Goal: Navigation & Orientation: Find specific page/section

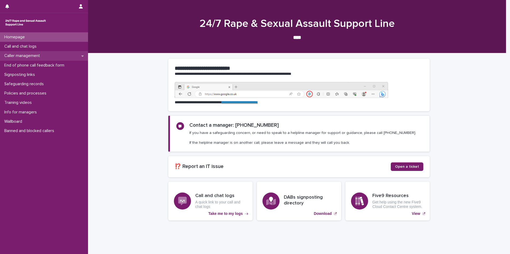
click at [22, 57] on p "Caller management" at bounding box center [23, 55] width 42 height 5
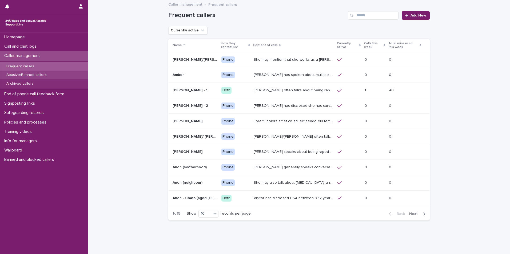
click at [25, 76] on p "Abusive/Banned callers" at bounding box center [26, 75] width 49 height 5
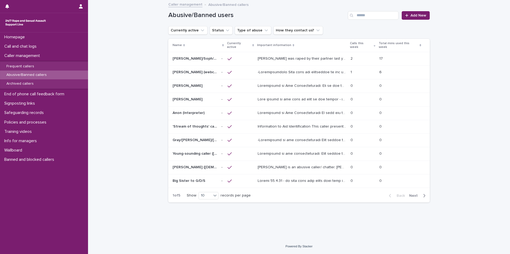
click at [414, 194] on span "Next" at bounding box center [415, 196] width 12 height 4
click at [26, 82] on p "Archived callers" at bounding box center [20, 84] width 36 height 5
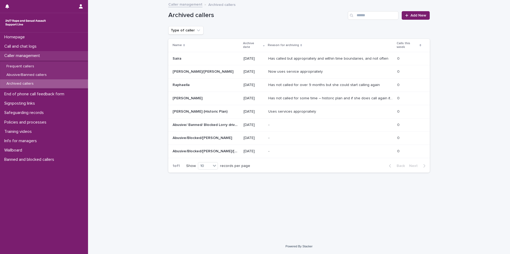
click at [20, 57] on p "Caller management" at bounding box center [23, 55] width 42 height 5
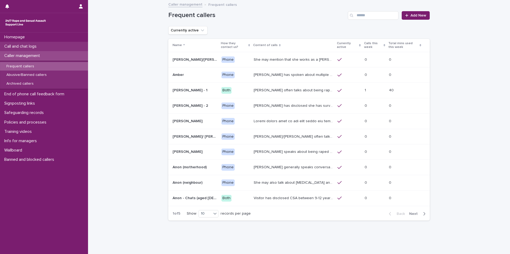
click at [20, 47] on p "Call and chat logs" at bounding box center [21, 46] width 39 height 5
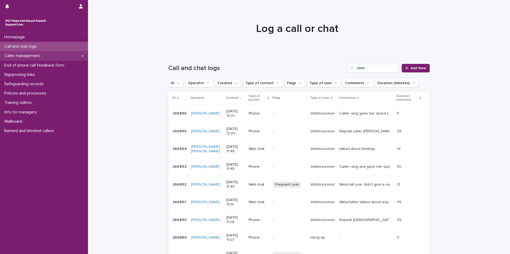
click at [84, 59] on div "Caller management" at bounding box center [44, 55] width 88 height 9
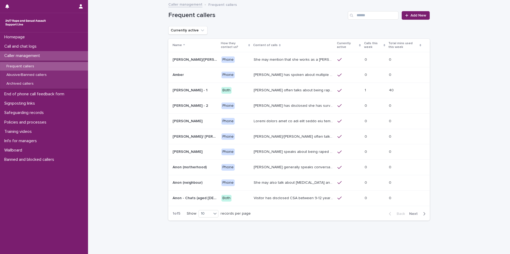
click at [25, 66] on p "Frequent callers" at bounding box center [20, 66] width 36 height 5
click at [29, 81] on div "Archived callers" at bounding box center [44, 83] width 88 height 9
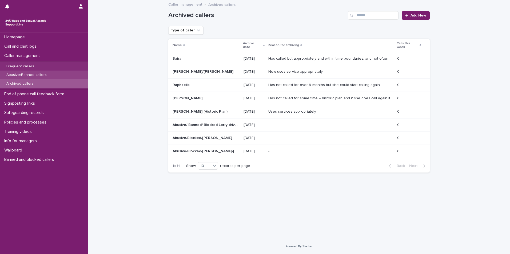
click at [25, 75] on p "Abusive/Banned callers" at bounding box center [26, 75] width 49 height 5
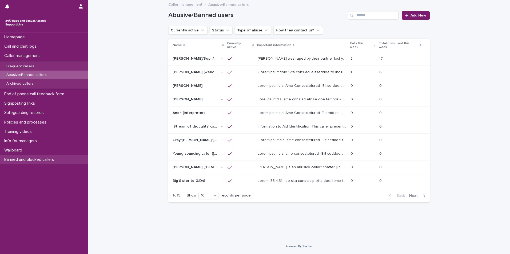
click at [22, 160] on p "Banned and blocked callers" at bounding box center [30, 159] width 56 height 5
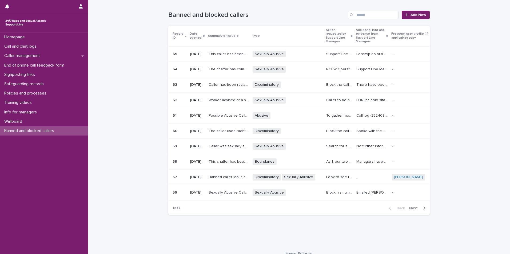
click at [249, 99] on p "Worker advised of a sexually abusive call. Before worker could name anything th…" at bounding box center [229, 100] width 41 height 6
